Goal: Information Seeking & Learning: Learn about a topic

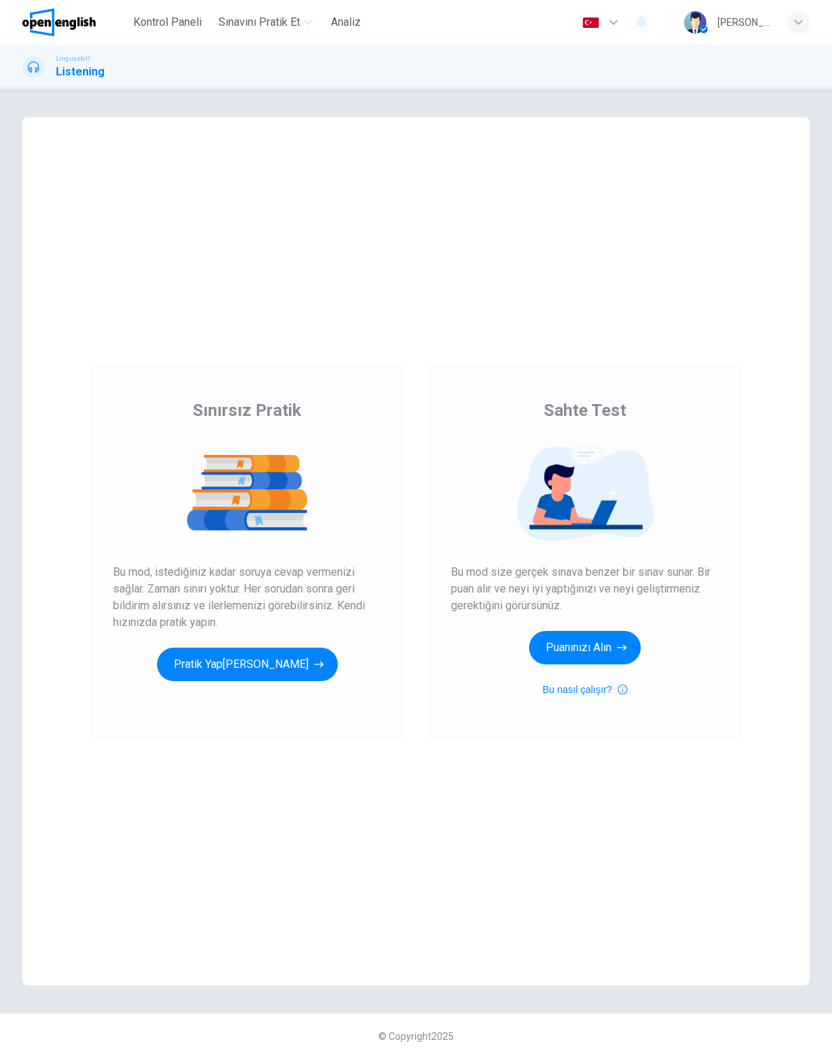
click at [265, 664] on button "Pratik Yap[PERSON_NAME]" at bounding box center [247, 665] width 181 height 34
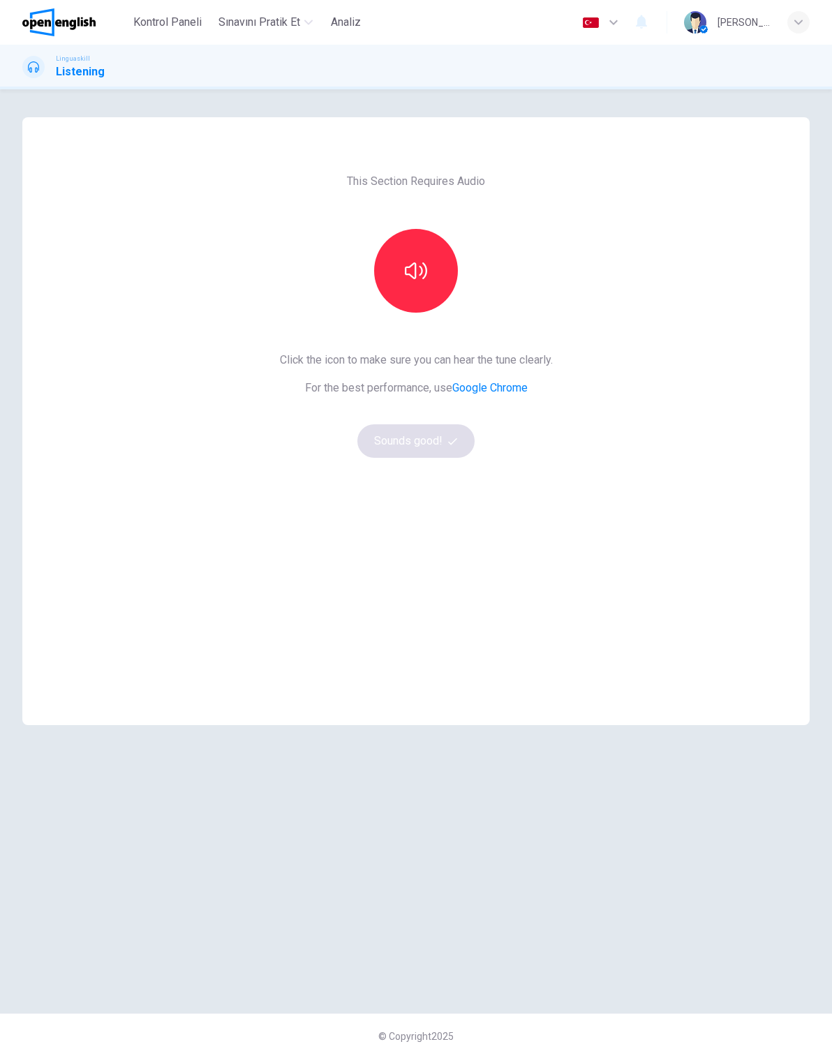
click at [421, 268] on icon "button" at bounding box center [416, 270] width 22 height 17
click at [439, 444] on button "Sounds good!" at bounding box center [415, 441] width 117 height 34
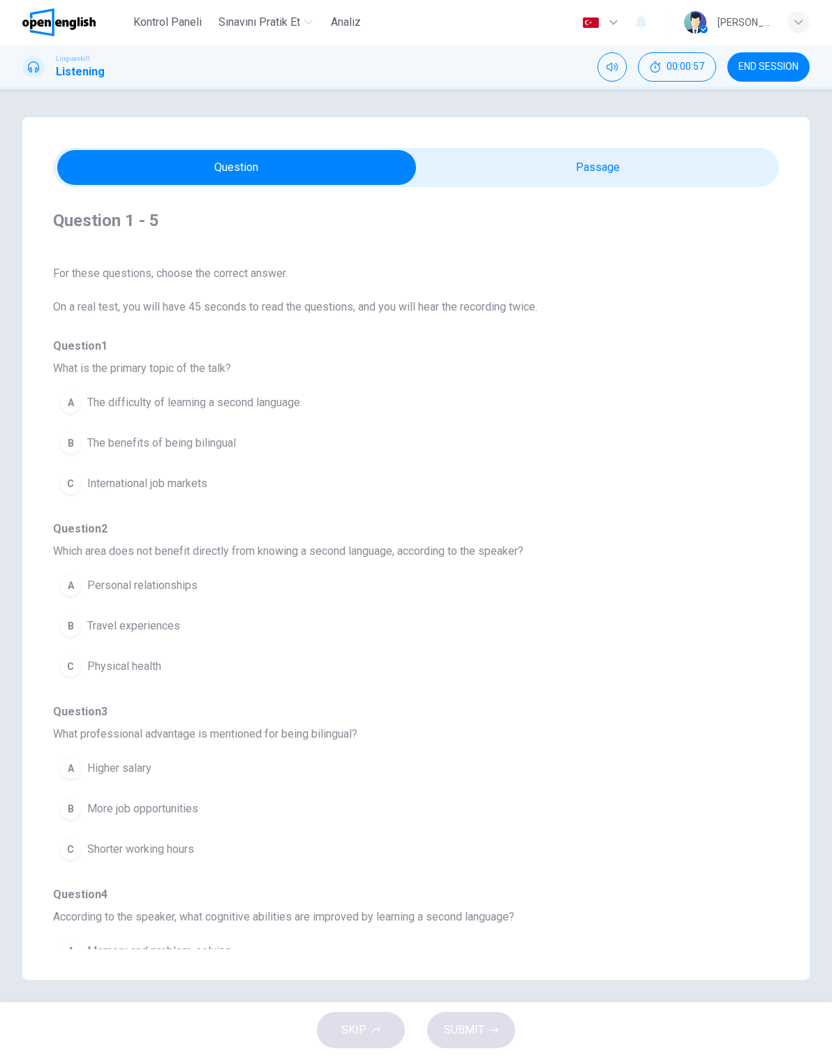
click at [71, 478] on div "C" at bounding box center [70, 484] width 22 height 22
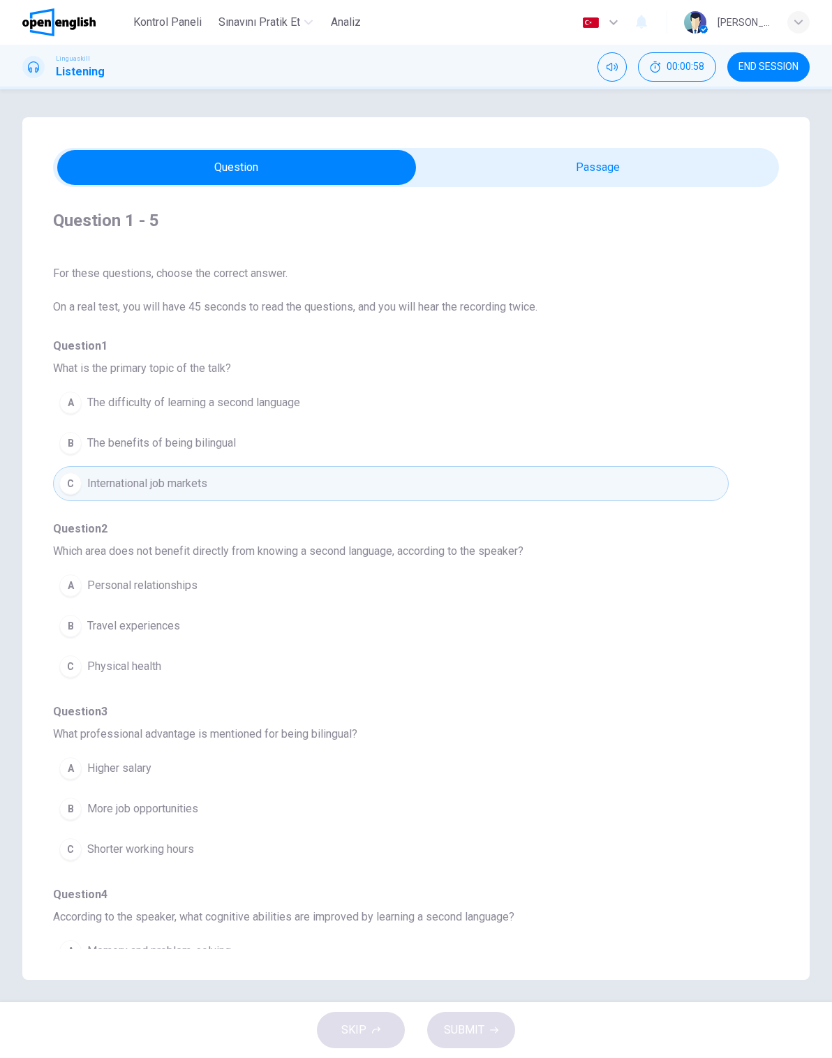
click at [122, 447] on span "The benefits of being bilingual" at bounding box center [161, 443] width 149 height 17
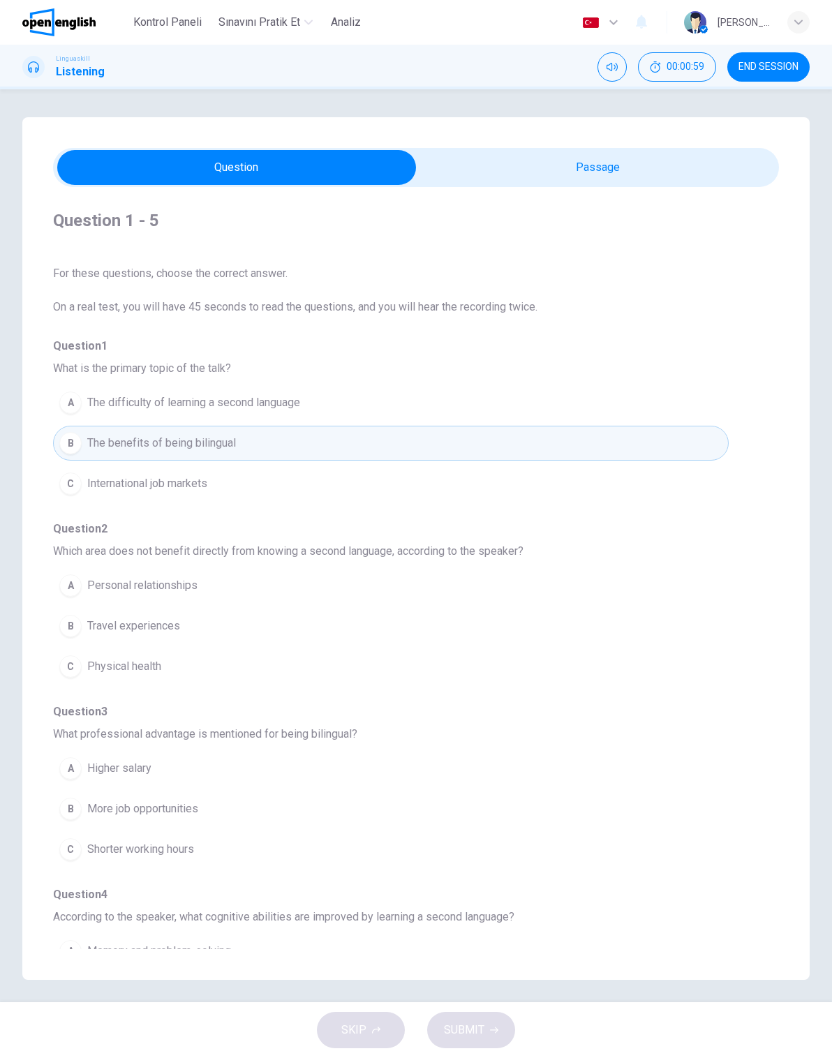
click at [188, 480] on span "International job markets" at bounding box center [147, 483] width 120 height 17
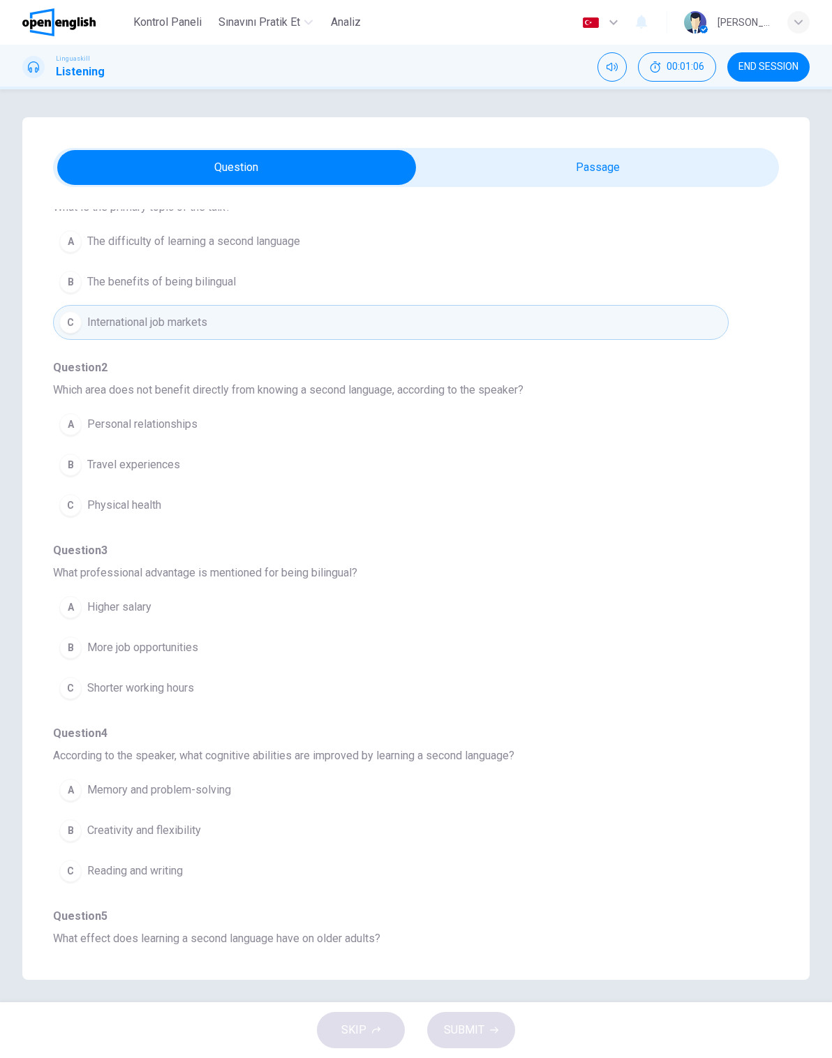
scroll to position [161, 0]
click at [177, 645] on span "More job opportunities" at bounding box center [142, 648] width 111 height 17
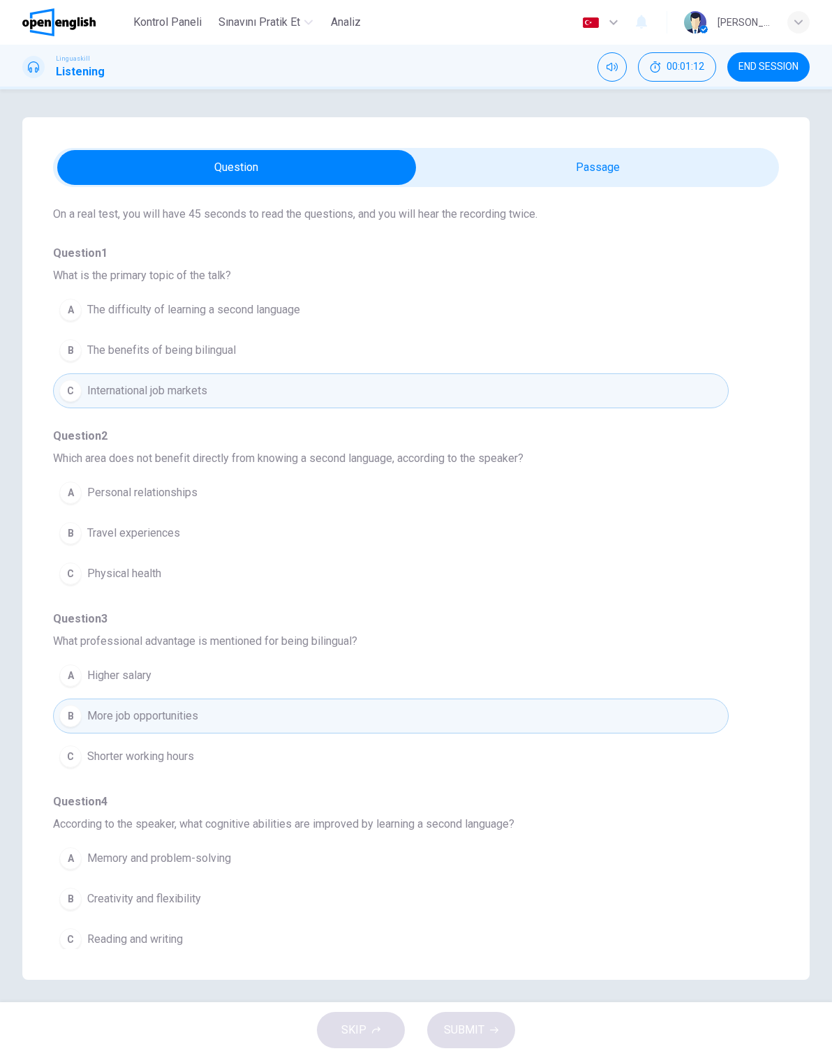
scroll to position [45, 0]
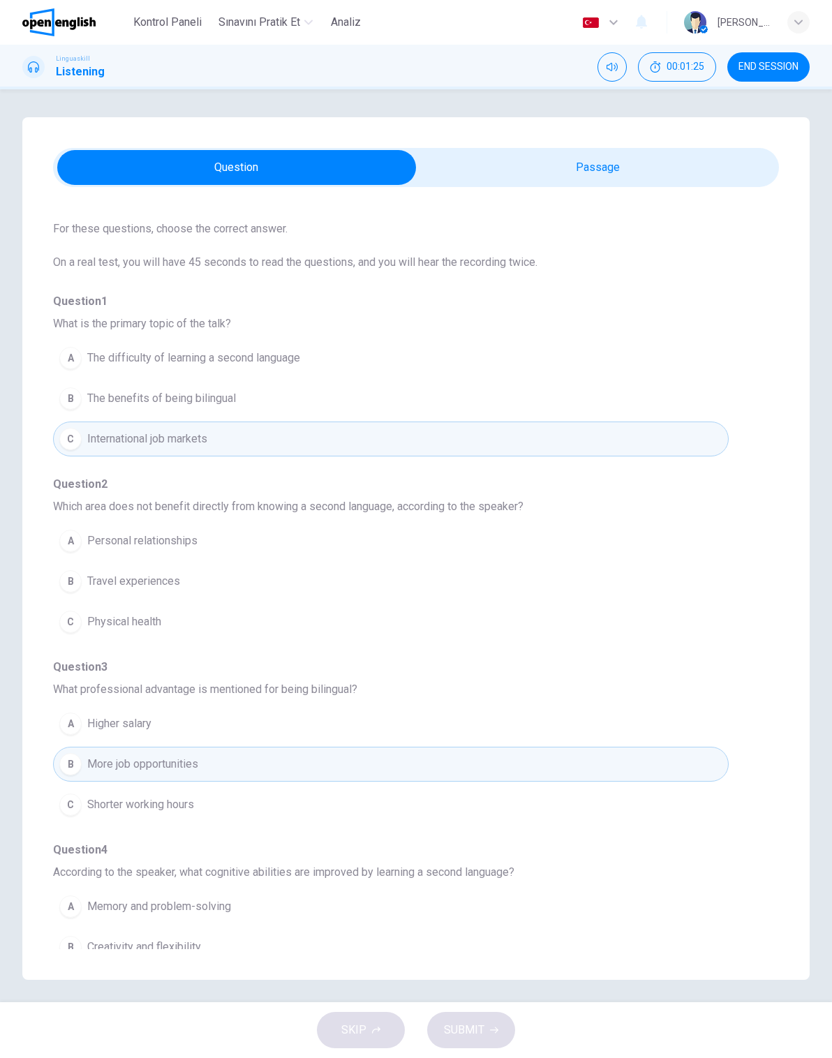
click at [172, 628] on button "C Physical health" at bounding box center [391, 621] width 676 height 35
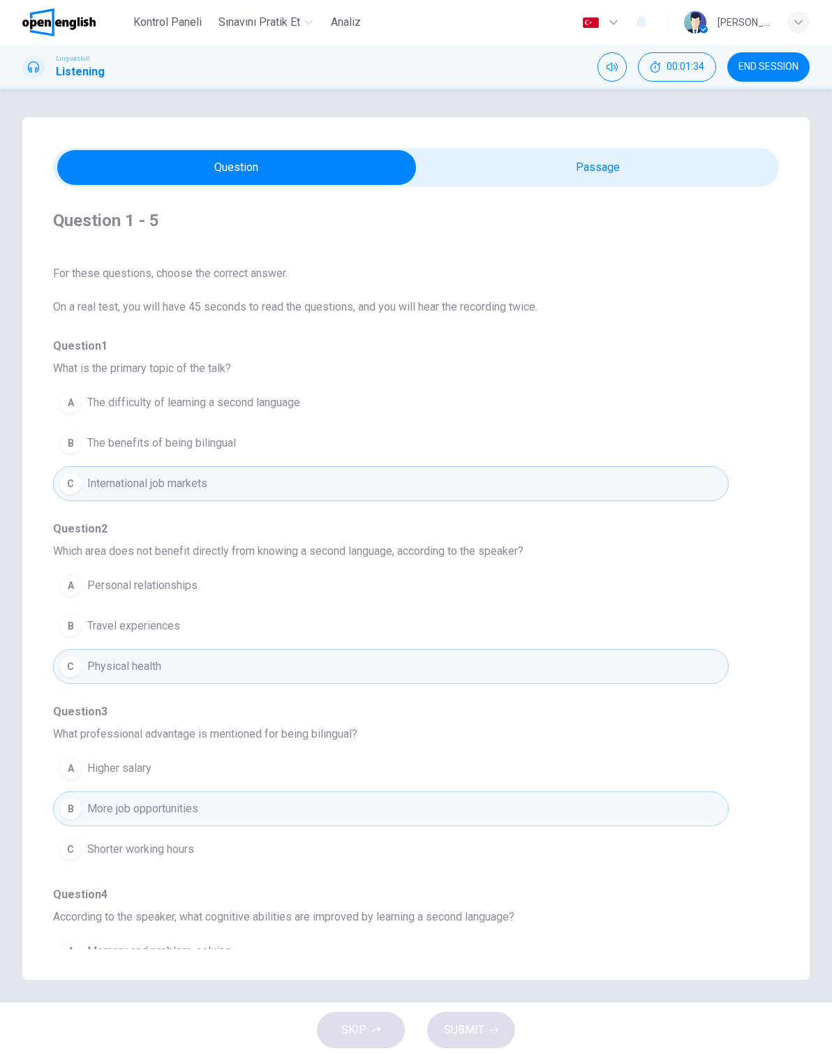
scroll to position [0, 0]
click at [622, 64] on button "Mute" at bounding box center [612, 66] width 29 height 29
click at [612, 61] on icon "Unmute" at bounding box center [612, 66] width 11 height 11
click at [611, 66] on icon "Mute" at bounding box center [612, 66] width 11 height 11
click at [610, 63] on icon "Unmute" at bounding box center [612, 66] width 11 height 11
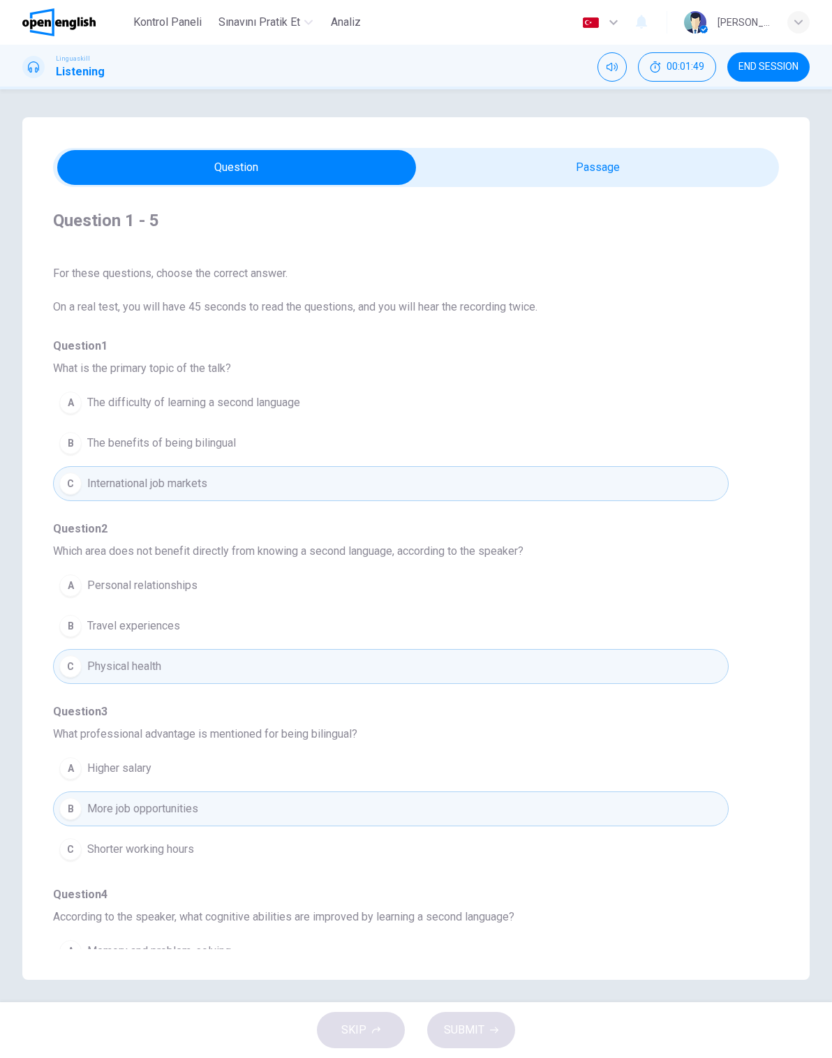
click at [671, 68] on span "00:01:49" at bounding box center [686, 66] width 38 height 11
click at [699, 67] on icon "Show" at bounding box center [701, 66] width 11 height 11
click at [619, 68] on button "Mute" at bounding box center [612, 66] width 29 height 29
click at [610, 76] on button "Unmute" at bounding box center [612, 66] width 29 height 29
click at [36, 71] on icon at bounding box center [33, 66] width 11 height 11
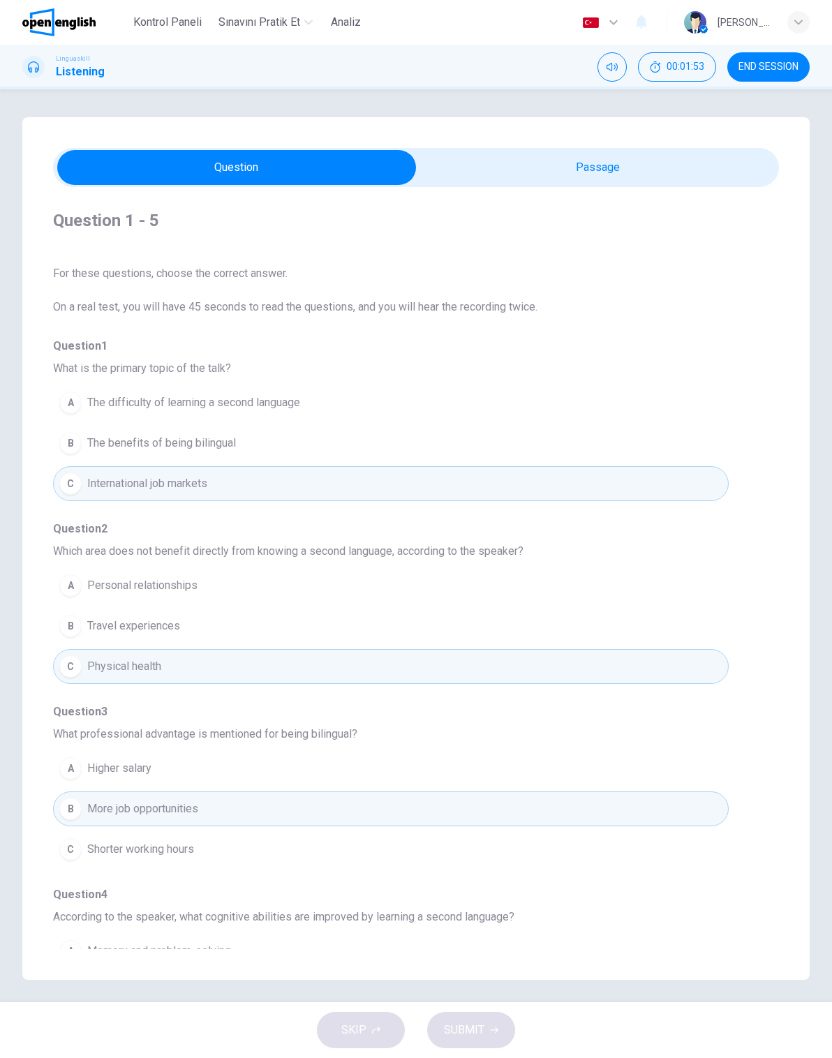
click at [49, 56] on div "Linguaskill Listening" at bounding box center [63, 67] width 82 height 27
click at [46, 57] on div "Linguaskill Listening" at bounding box center [63, 67] width 82 height 27
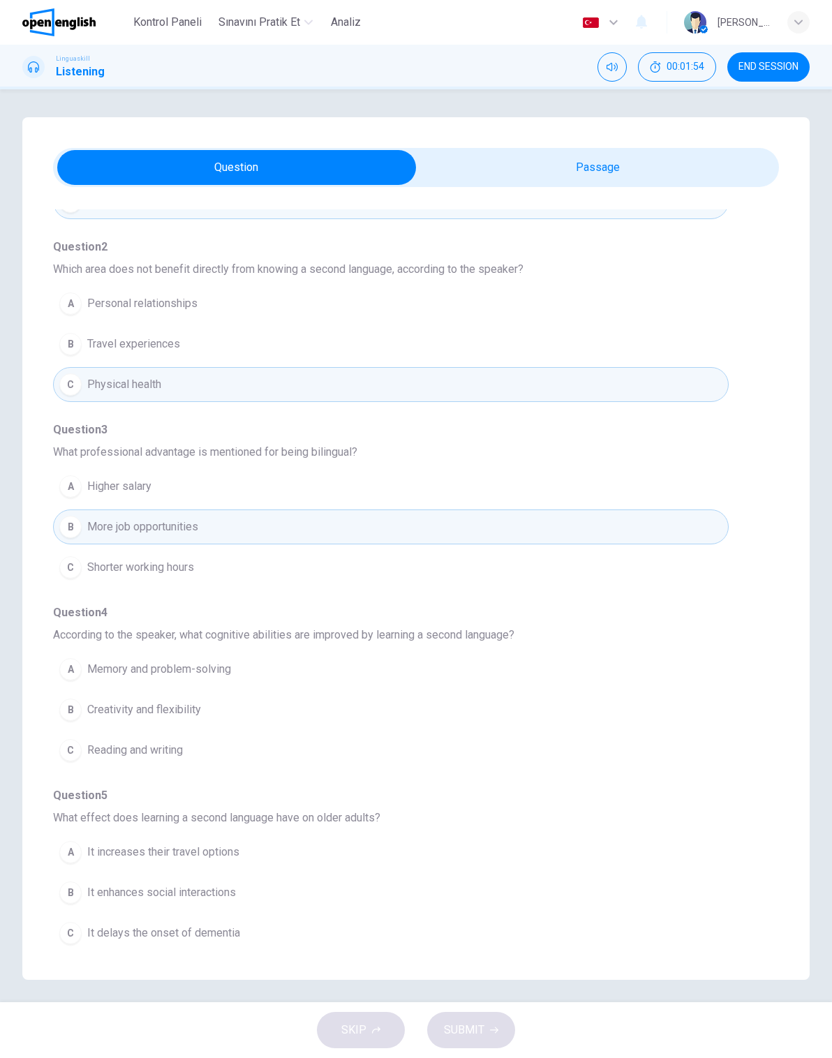
scroll to position [282, 0]
click at [80, 754] on div "C" at bounding box center [70, 750] width 22 height 22
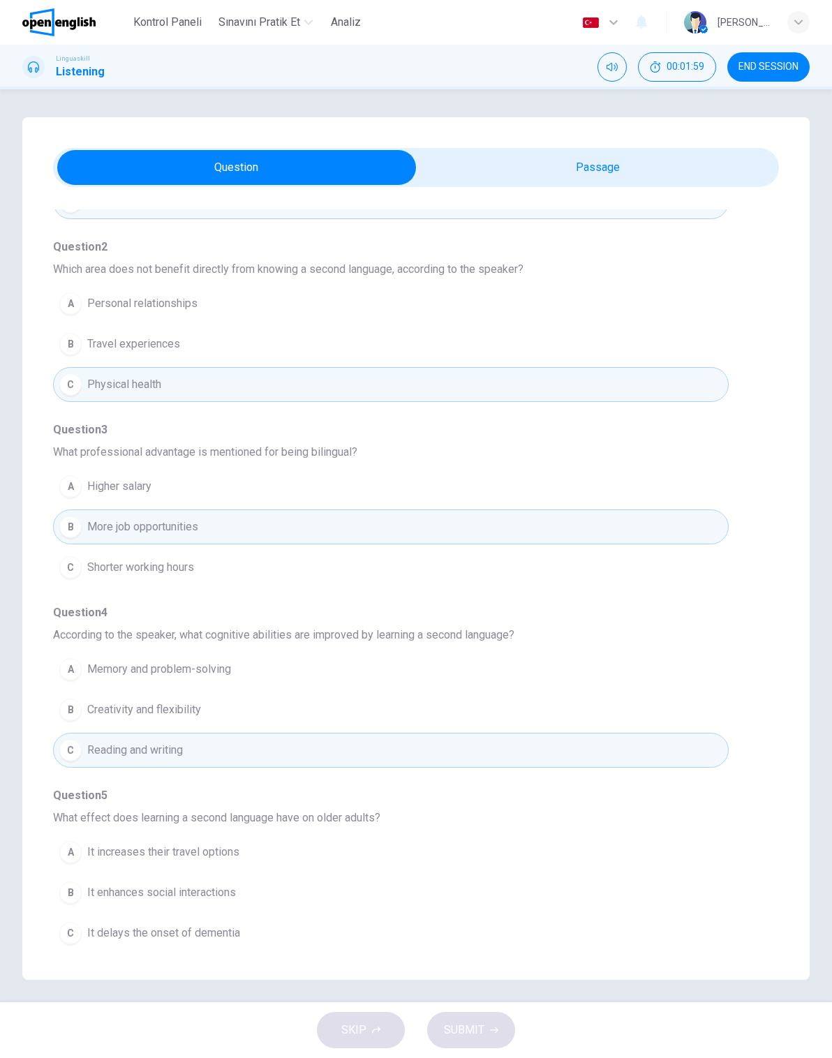
click at [78, 886] on div "B" at bounding box center [70, 893] width 22 height 22
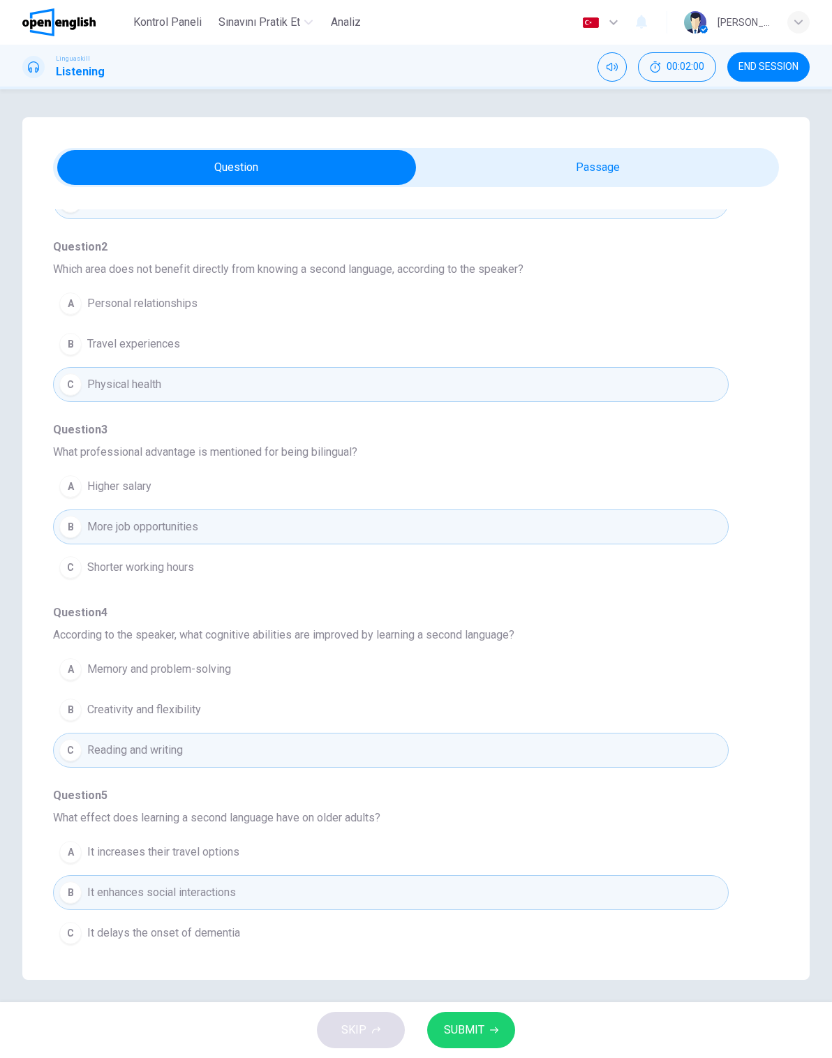
click at [483, 1028] on span "SUBMIT" at bounding box center [464, 1031] width 40 height 20
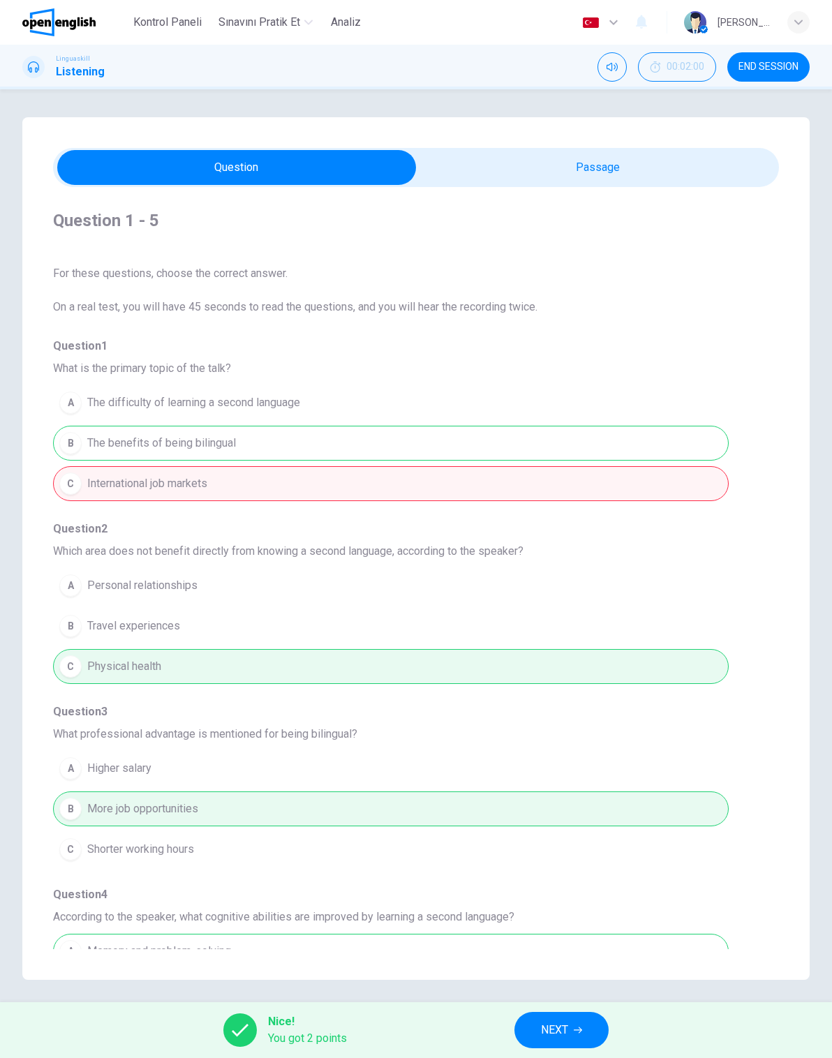
scroll to position [0, 0]
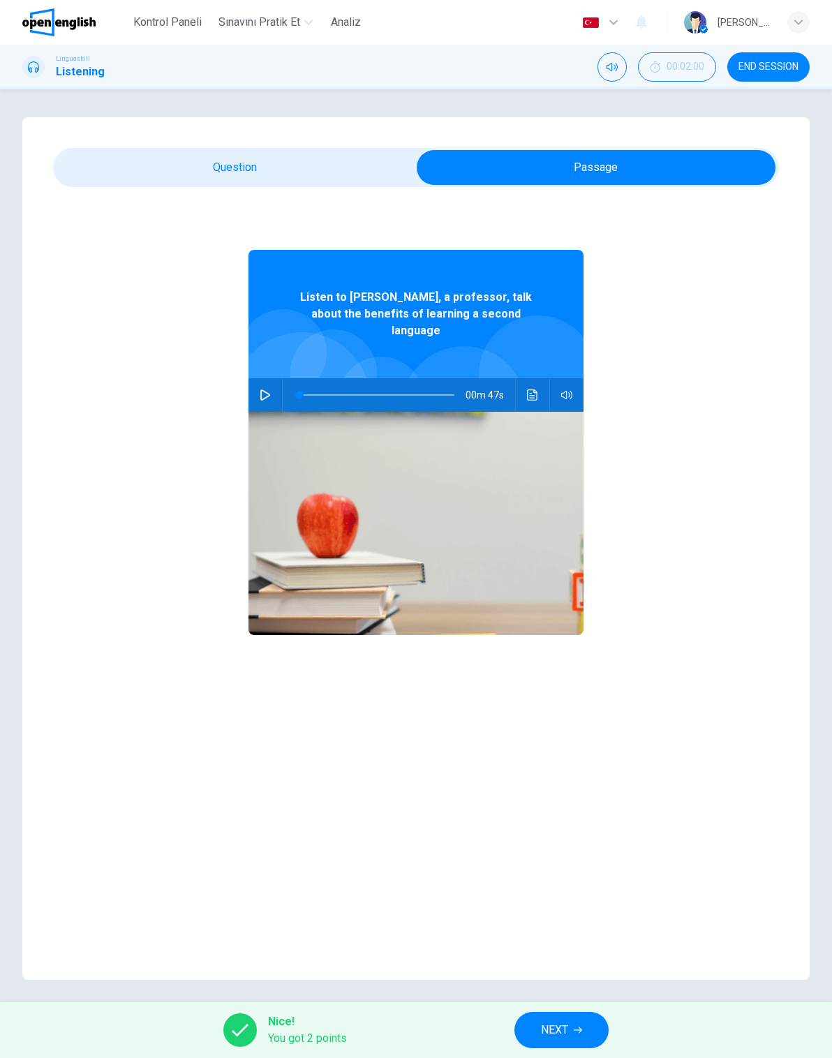
click at [266, 389] on icon "button" at bounding box center [265, 394] width 11 height 11
type input "*"
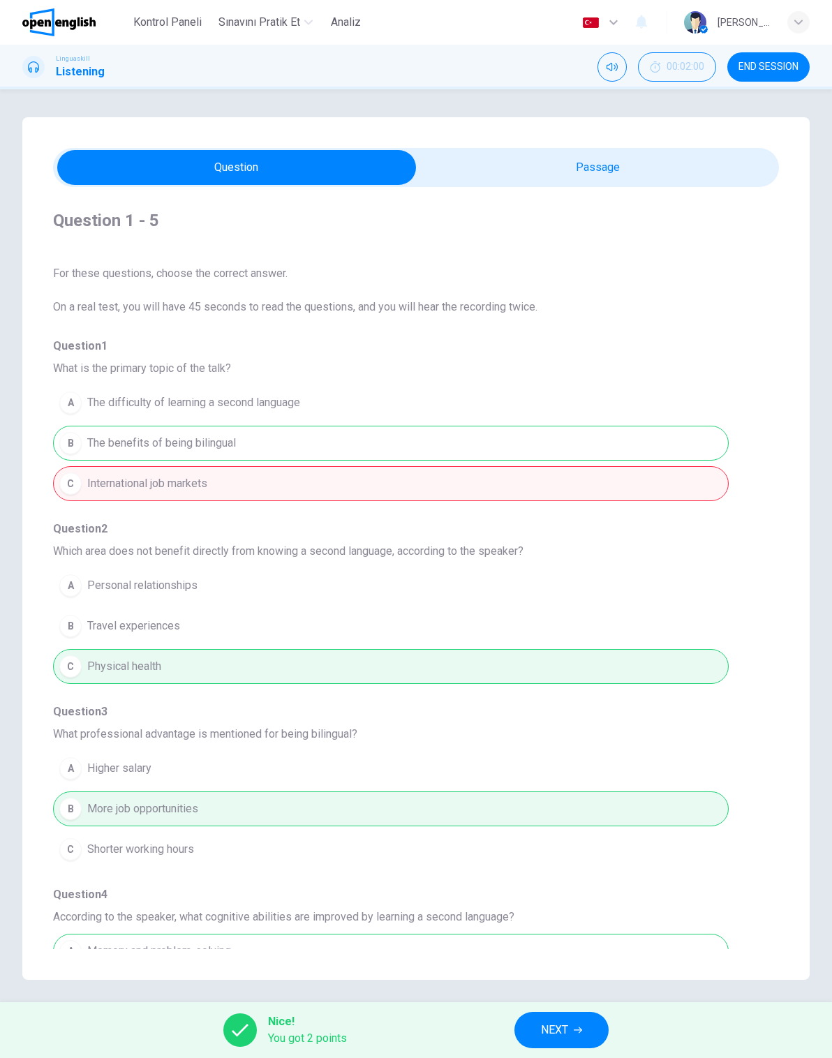
click at [205, 490] on div "A The difficulty of learning a second language B The benefits of being bilingua…" at bounding box center [416, 443] width 726 height 121
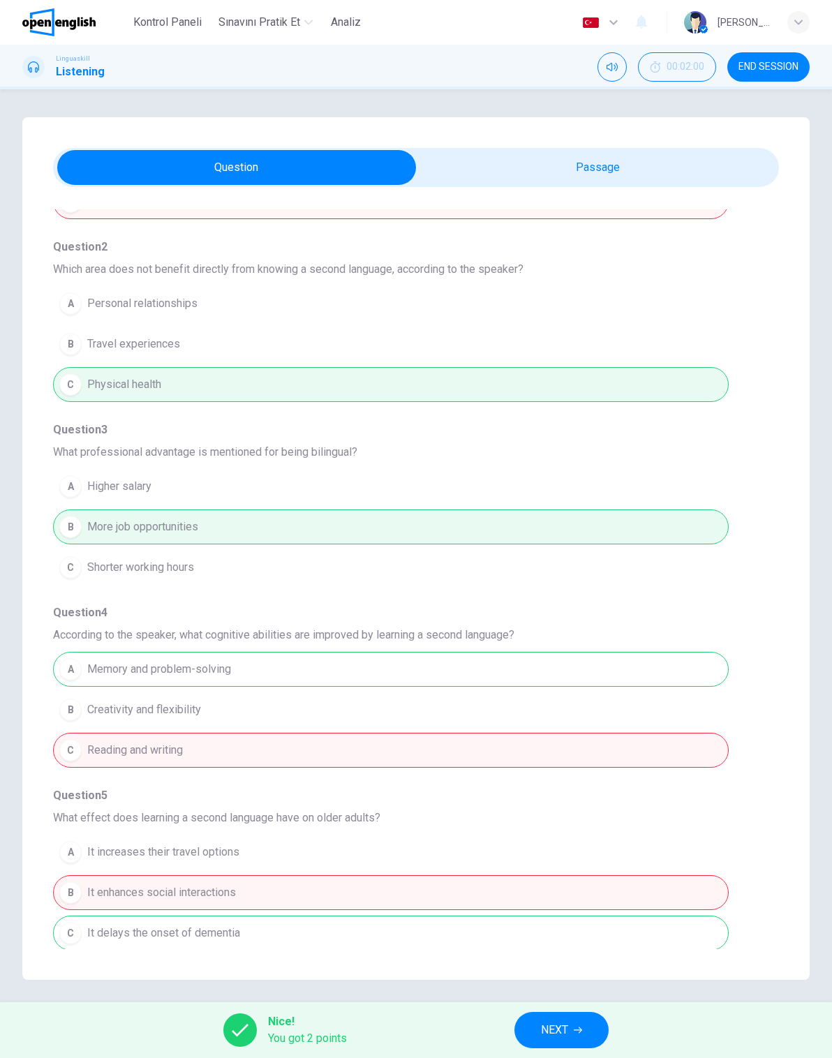
scroll to position [282, 0]
click at [570, 1028] on button "NEXT" at bounding box center [561, 1030] width 94 height 36
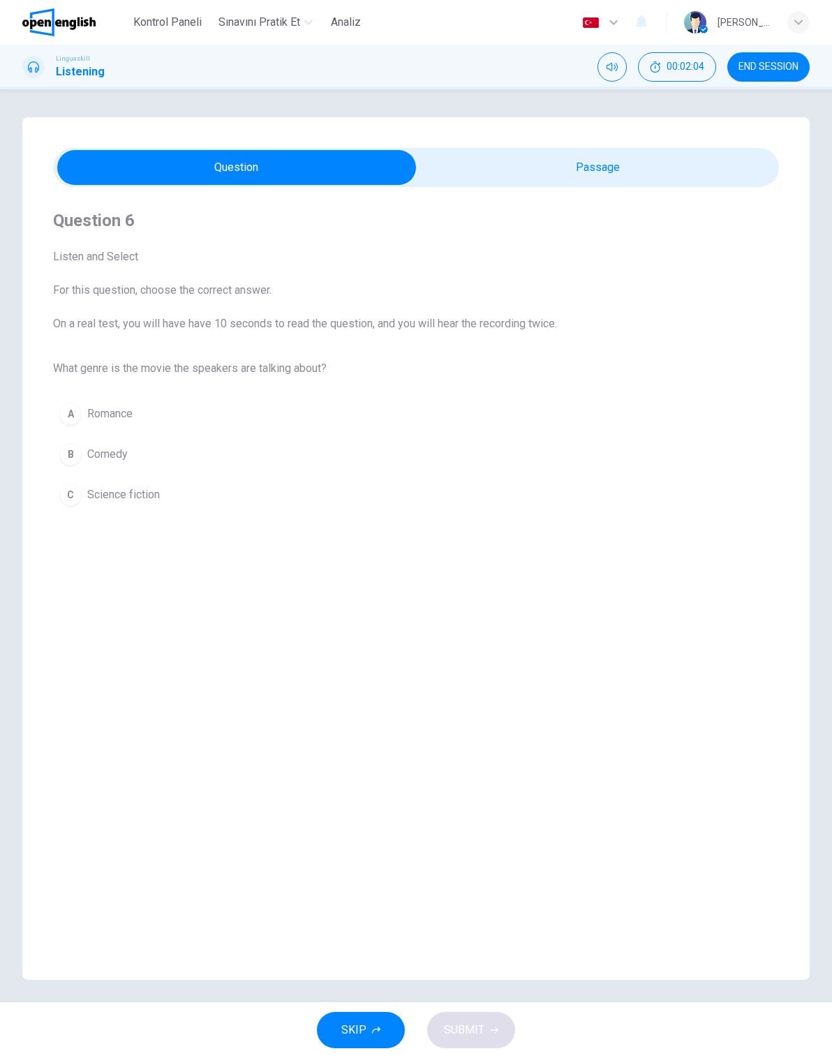
click at [121, 417] on span "Romance" at bounding box center [109, 414] width 45 height 17
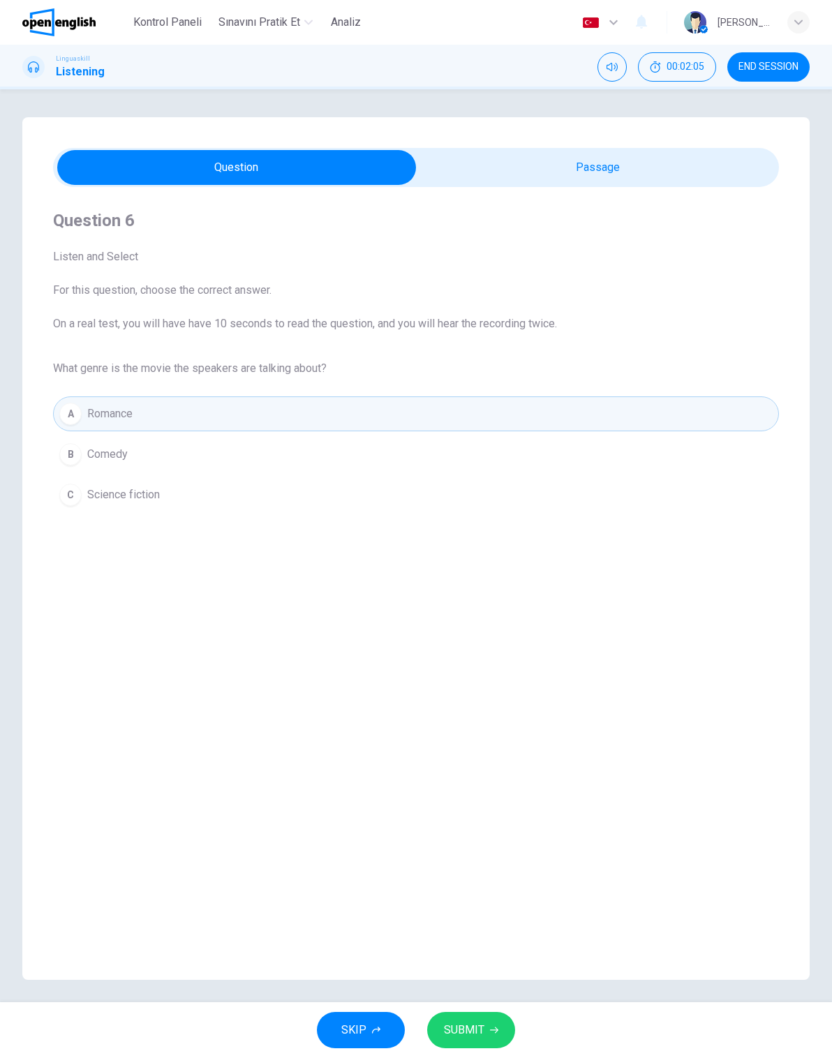
click at [117, 409] on span "Romance" at bounding box center [109, 414] width 45 height 17
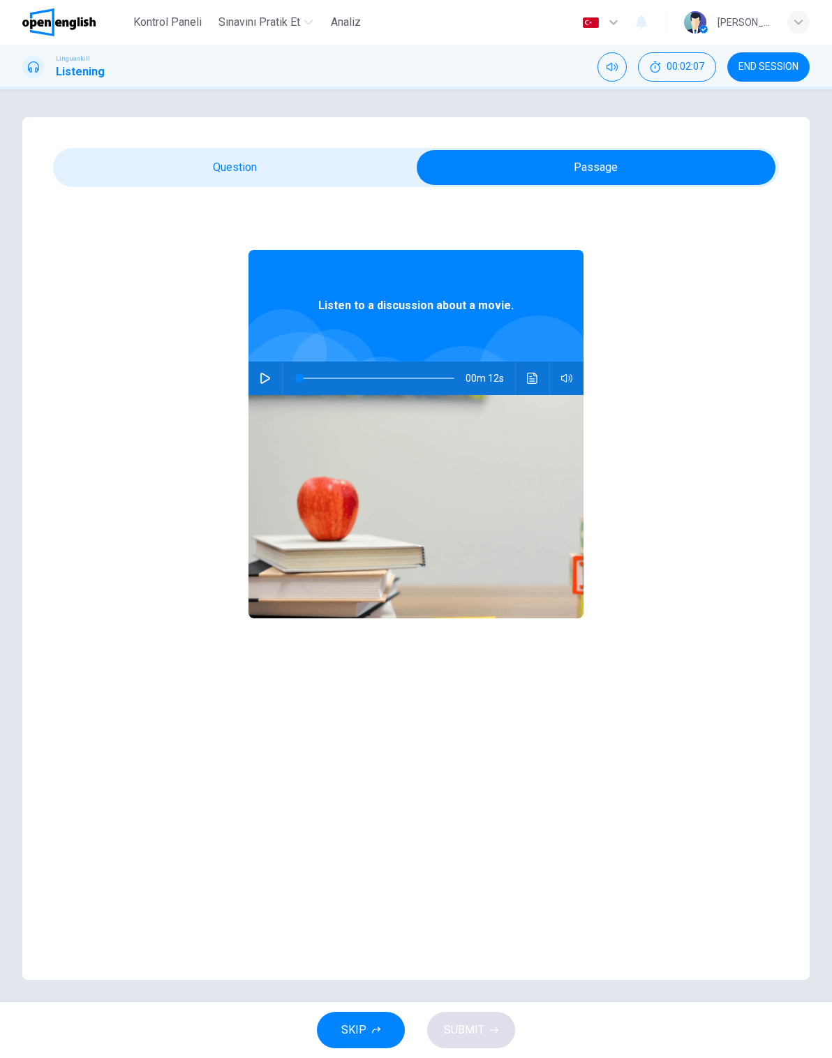
click at [269, 375] on icon "button" at bounding box center [265, 378] width 11 height 11
click at [254, 373] on button "button" at bounding box center [265, 379] width 22 height 34
click at [529, 378] on icon "Ses transkripsiyonunu görmek için tıklayın" at bounding box center [532, 378] width 11 height 11
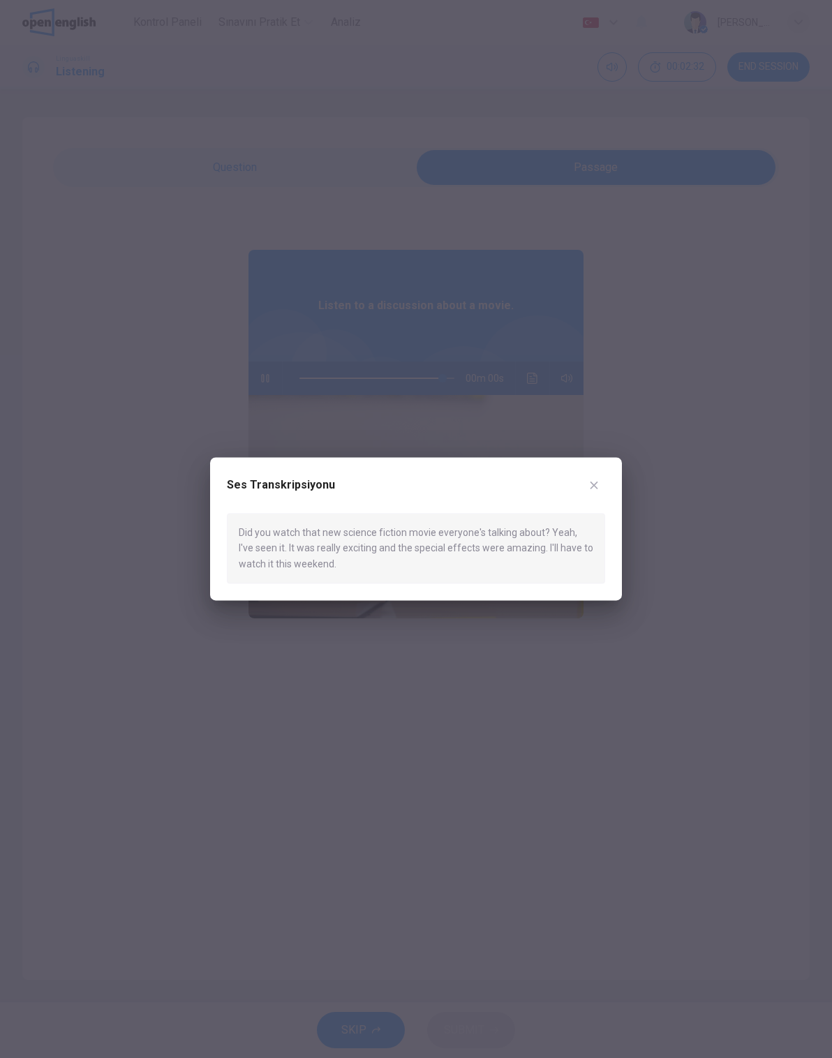
type input "*"
click at [590, 490] on icon "button" at bounding box center [593, 485] width 11 height 11
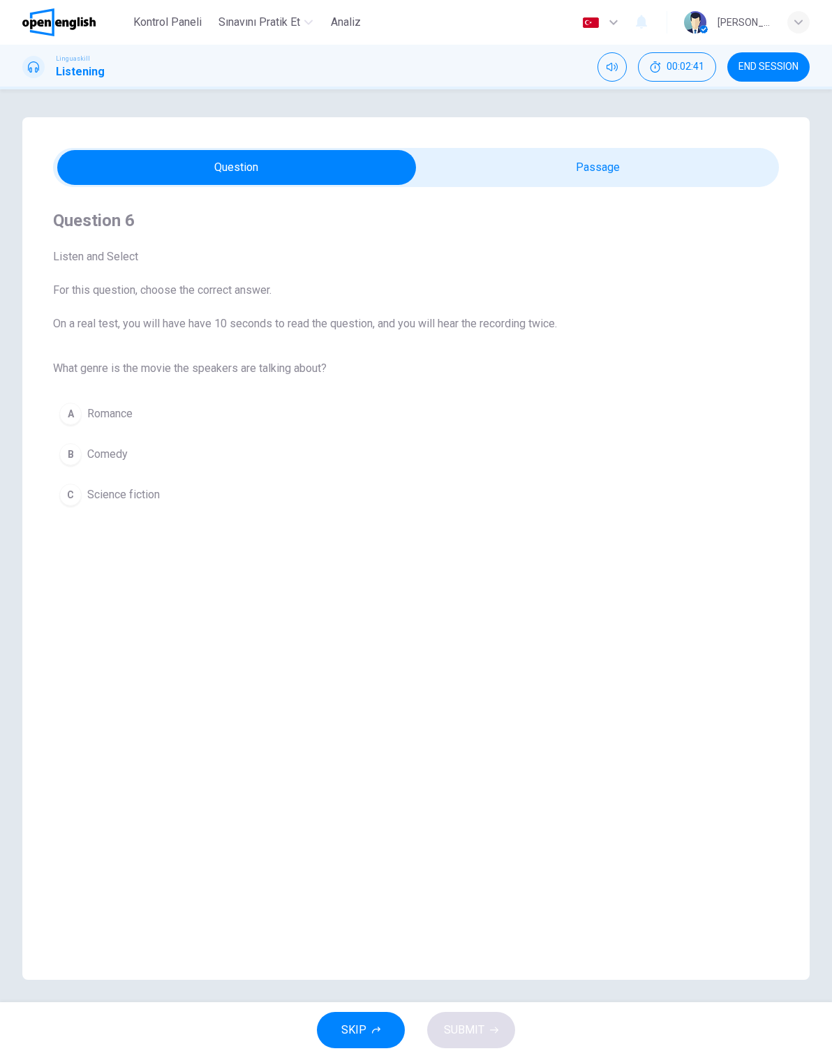
click at [90, 500] on span "Science fiction" at bounding box center [123, 495] width 73 height 17
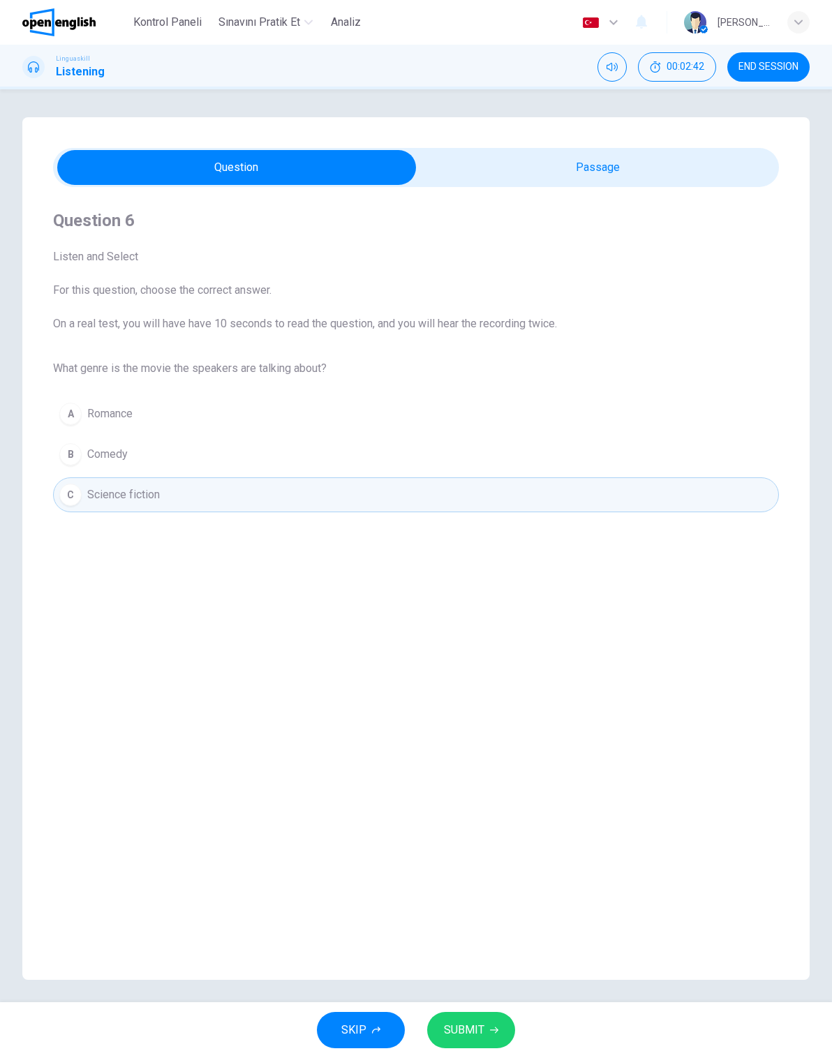
click at [463, 1027] on span "SUBMIT" at bounding box center [464, 1031] width 40 height 20
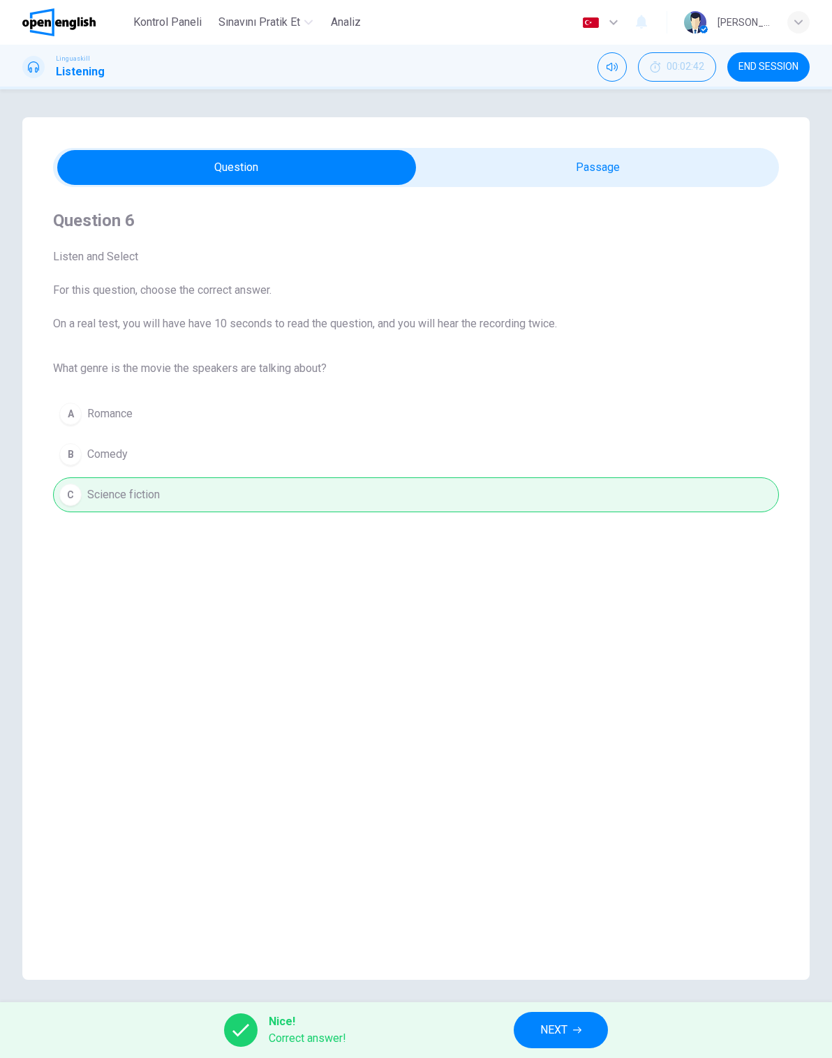
click at [785, 64] on span "END SESSION" at bounding box center [769, 66] width 60 height 11
